Goal: Task Accomplishment & Management: Use online tool/utility

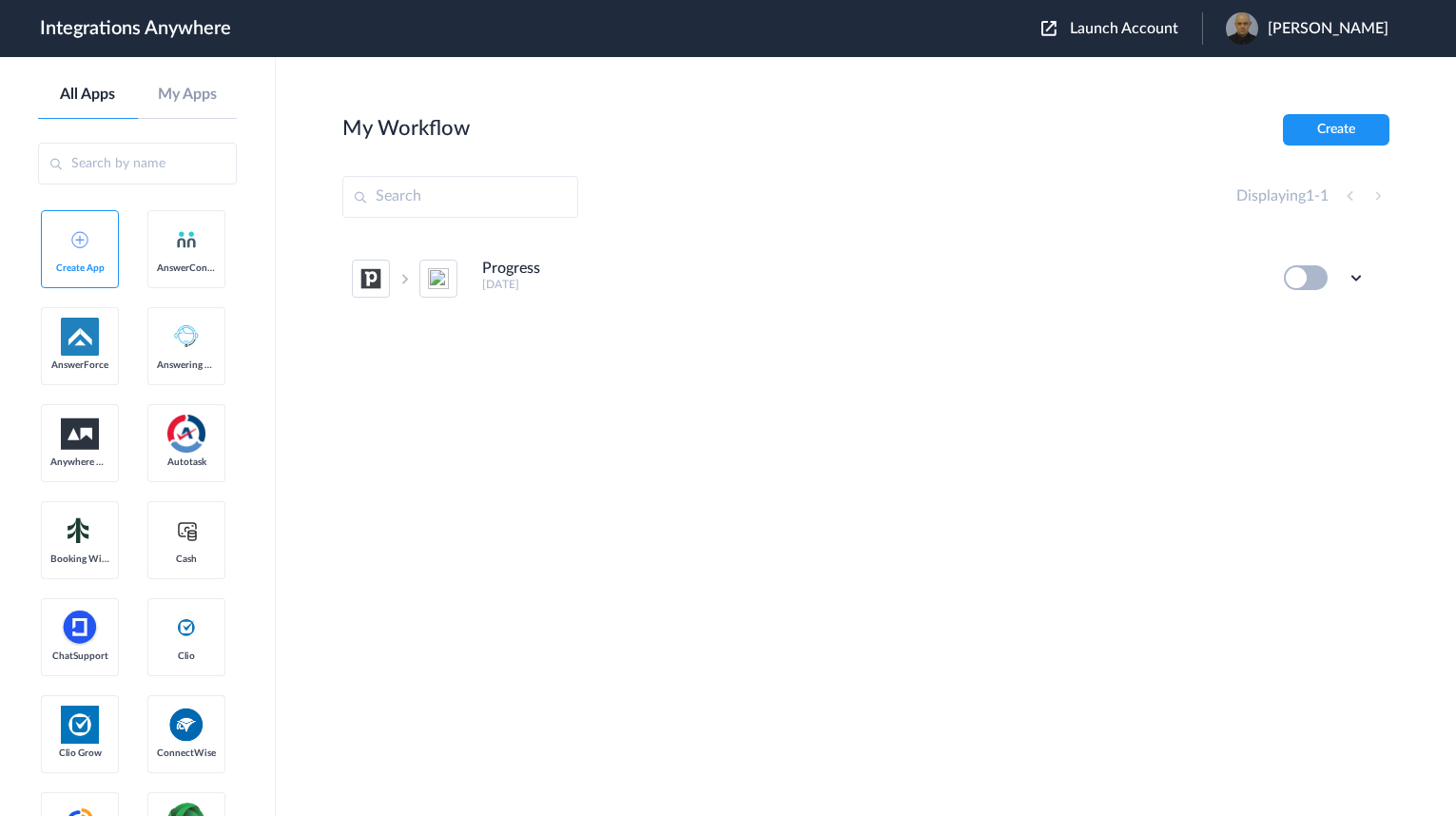
click at [503, 200] on input "text" at bounding box center [460, 197] width 236 height 42
paste input "3365694041"
type input "3365694041"
click at [1138, 36] on button "Launch Account" at bounding box center [1121, 29] width 161 height 18
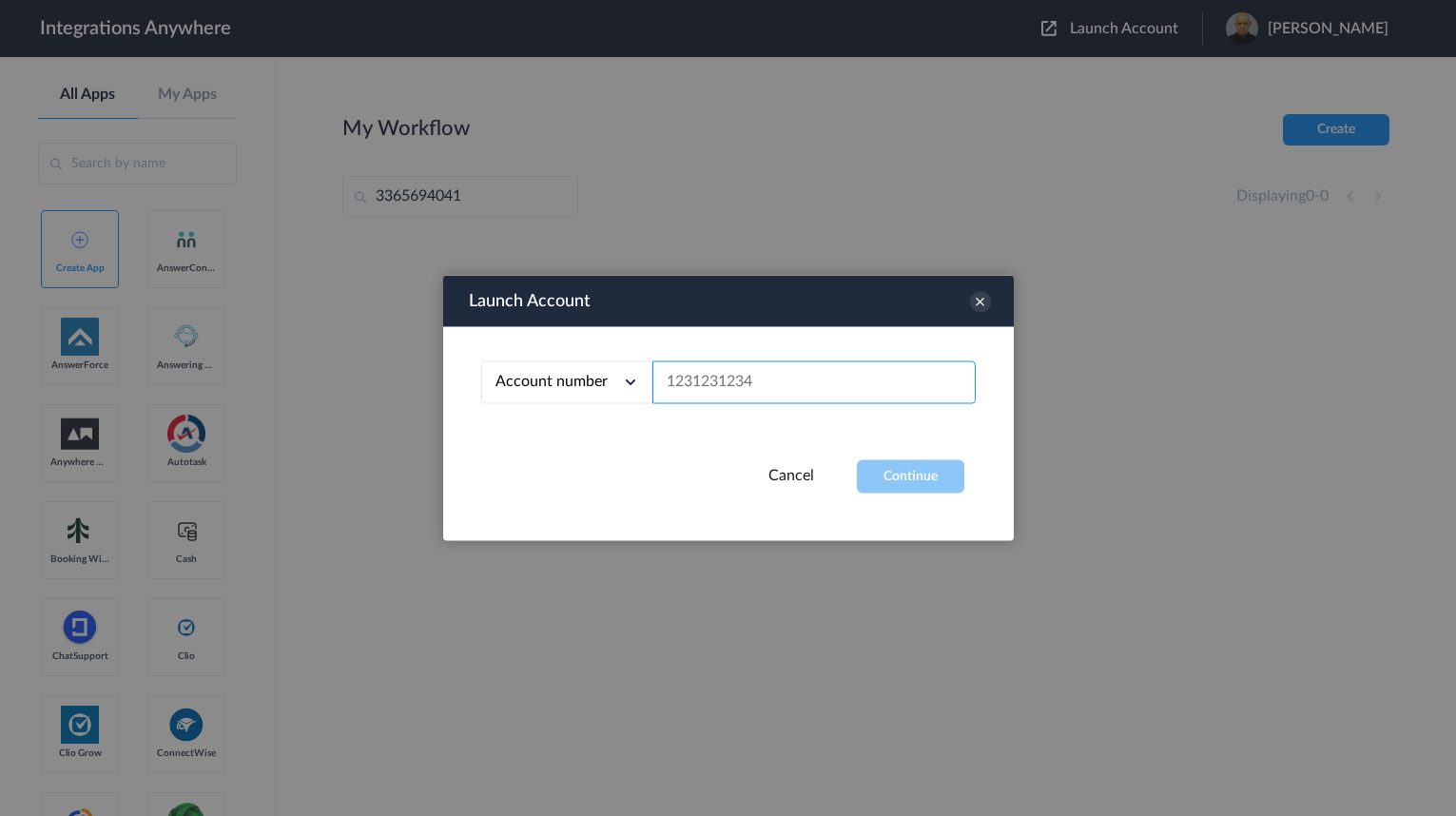
click at [836, 387] on input "text" at bounding box center [814, 383] width 324 height 43
paste input "3365694041"
type input "3365694041"
click at [910, 482] on button "Continue" at bounding box center [911, 476] width 108 height 33
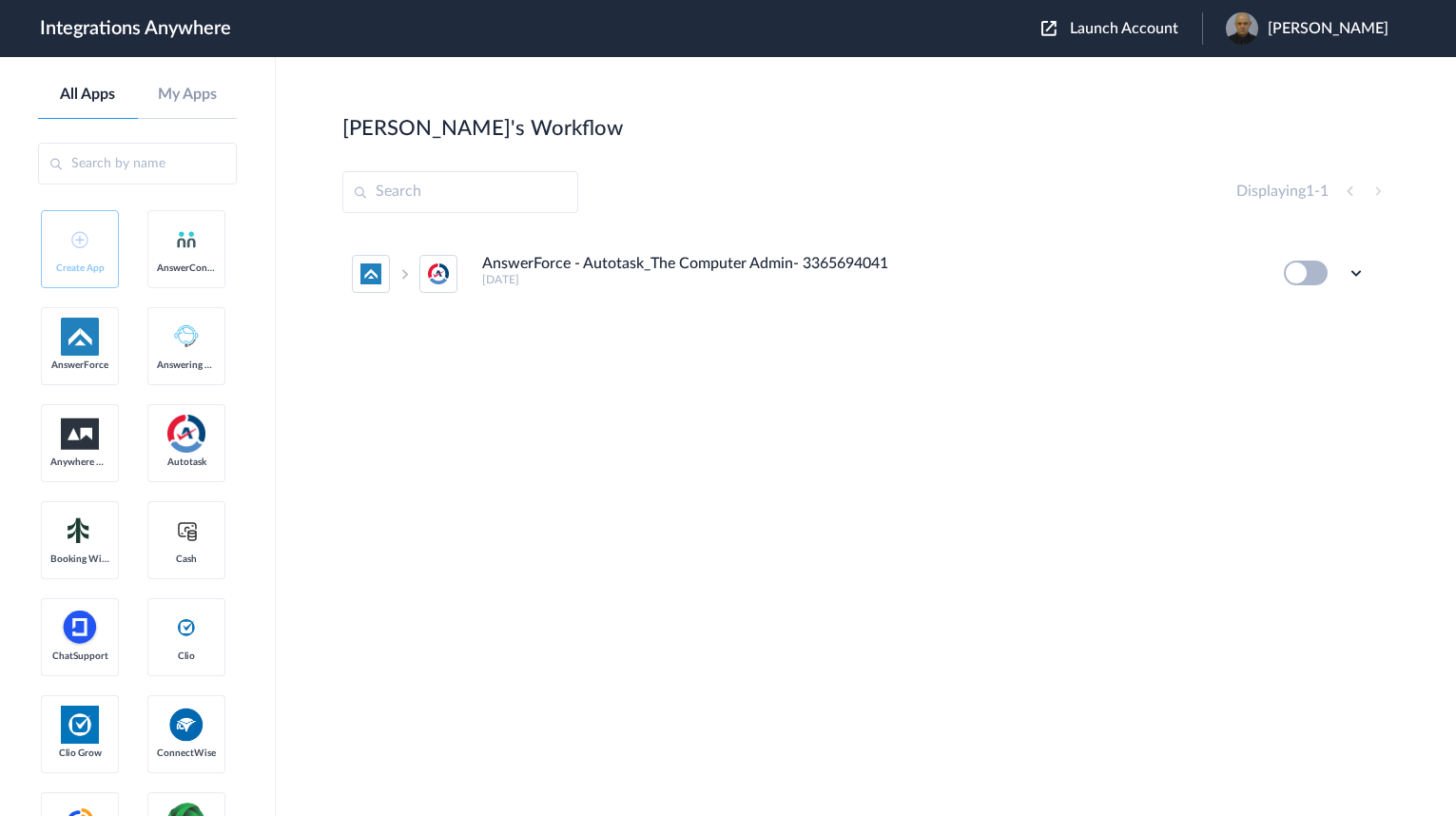
click at [683, 287] on li "AnswerForce - Autotask_The Computer Admin- 3365694041 4 years ago Edit Task his…" at bounding box center [858, 274] width 1014 height 84
click at [1358, 270] on icon at bounding box center [1356, 273] width 19 height 19
click at [1298, 323] on link "Edit" at bounding box center [1279, 317] width 46 height 13
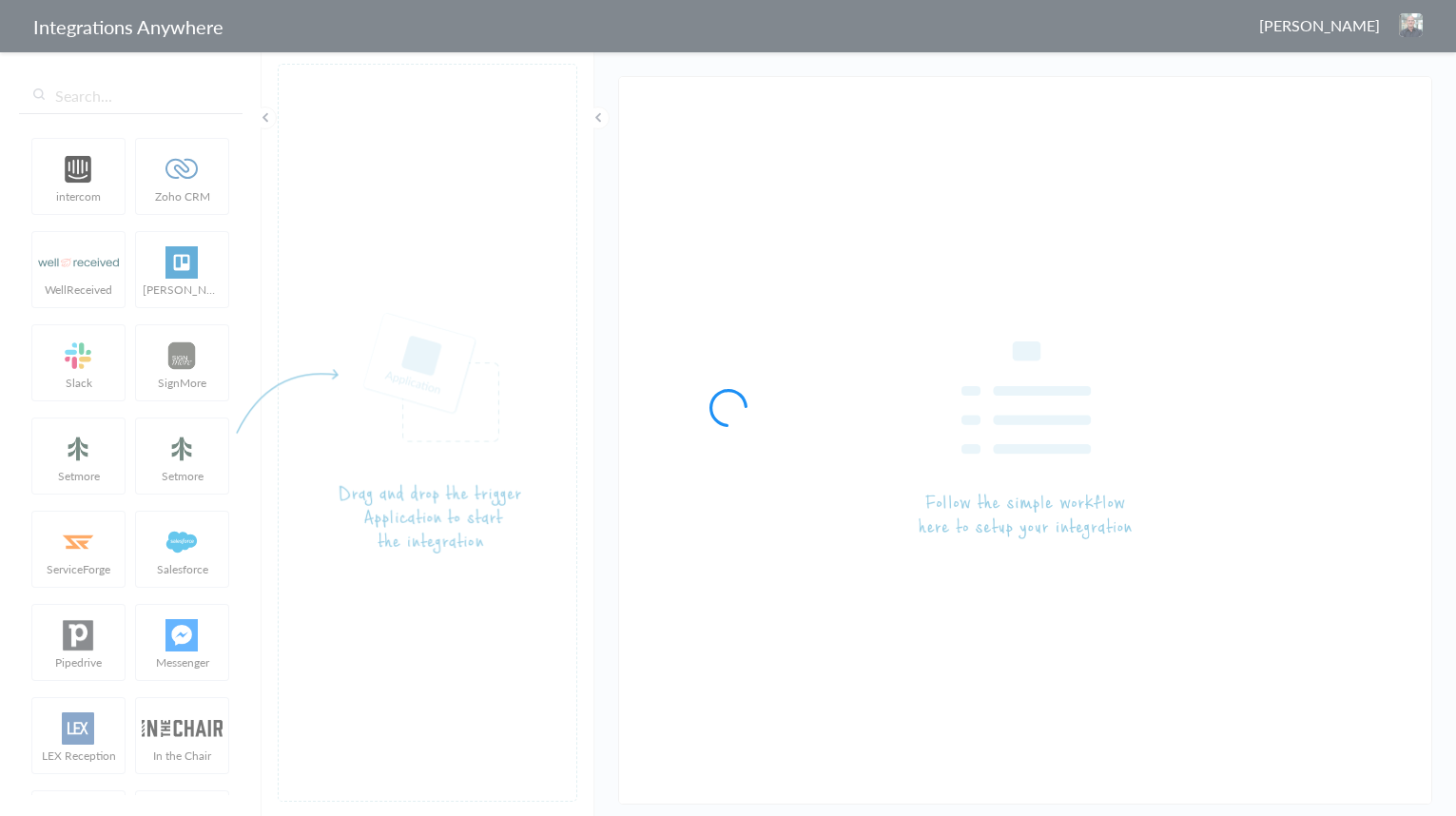
type input "AnswerForce - Autotask_The Computer Admin- 3365694041"
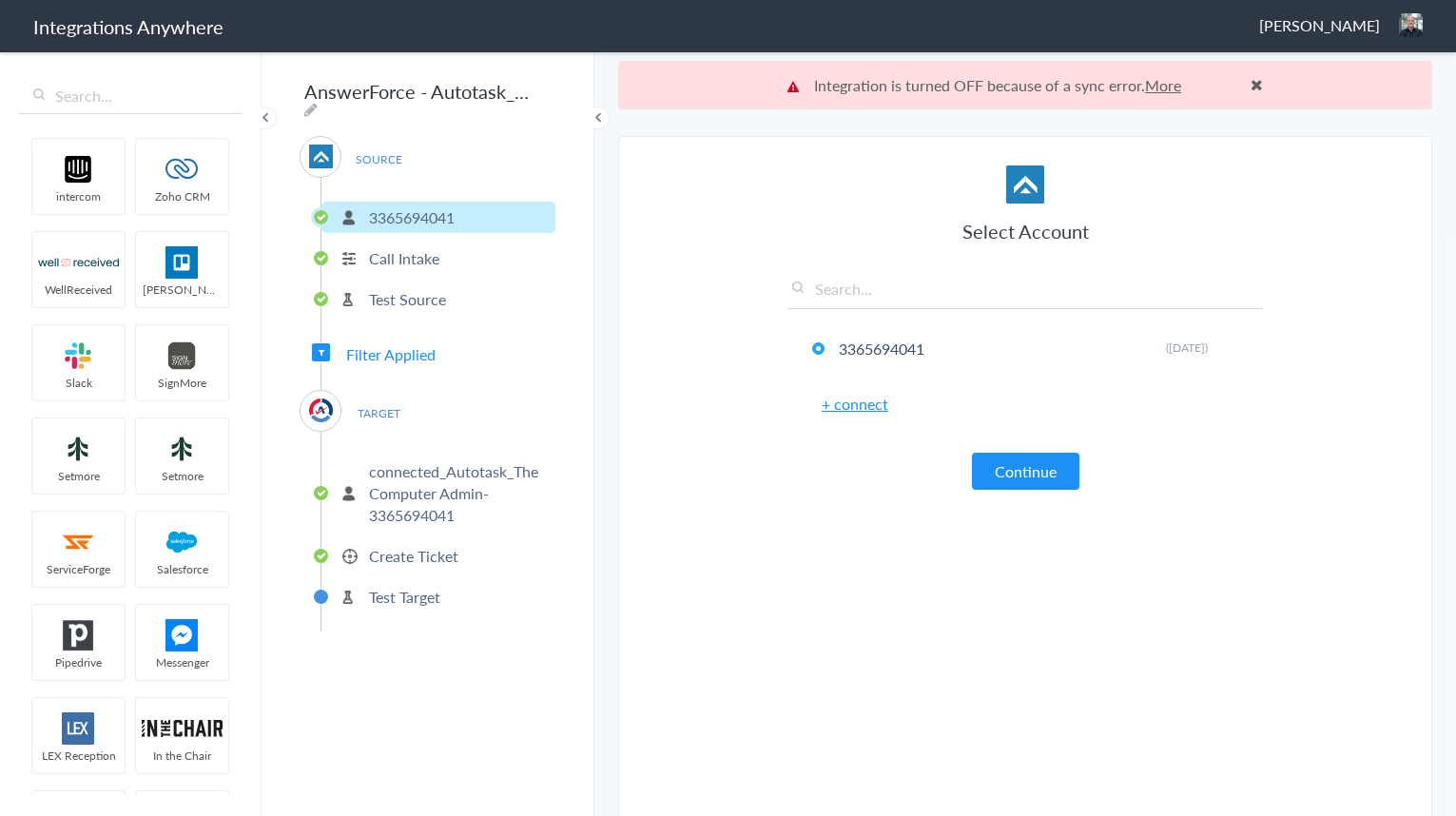
click at [1251, 86] on span at bounding box center [1257, 84] width 12 height 15
